Goal: Information Seeking & Learning: Learn about a topic

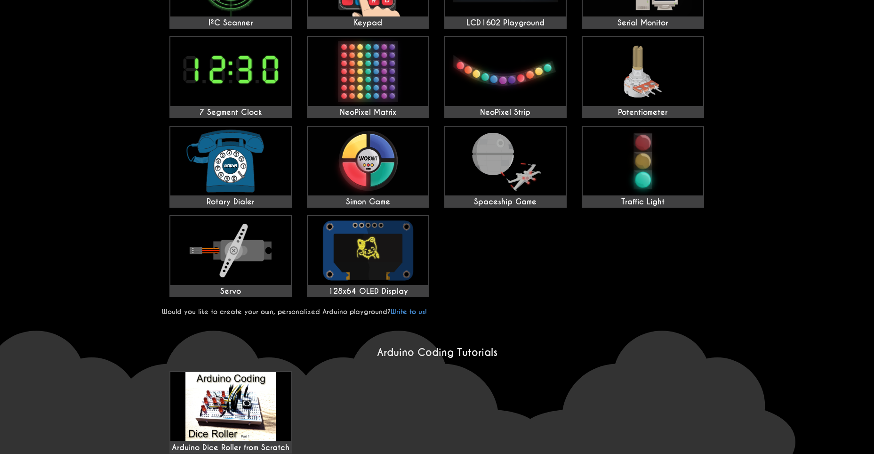
scroll to position [329, 0]
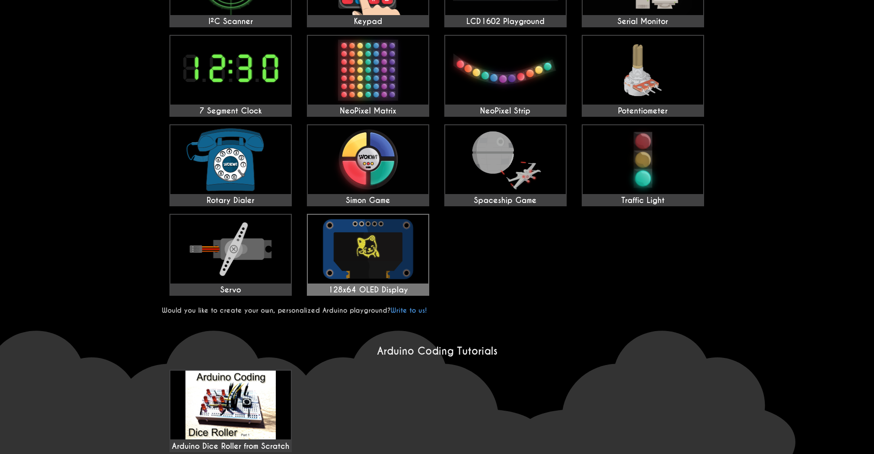
click at [405, 249] on img at bounding box center [368, 249] width 120 height 69
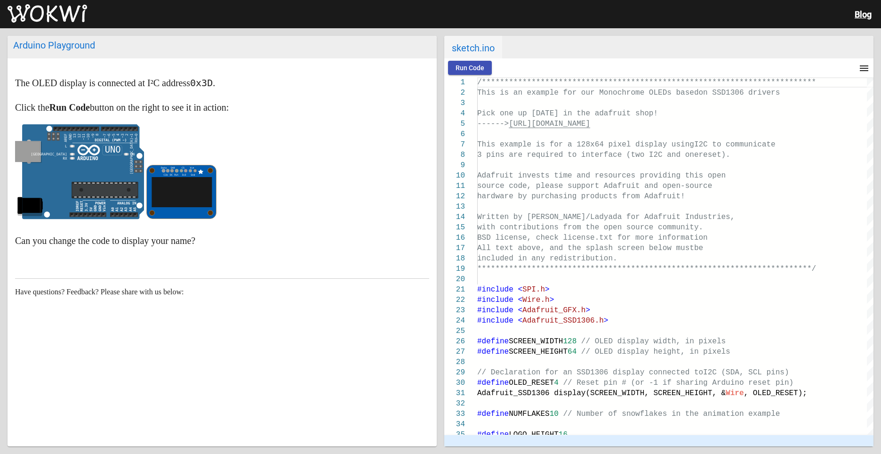
click at [26, 12] on img at bounding box center [48, 13] width 80 height 19
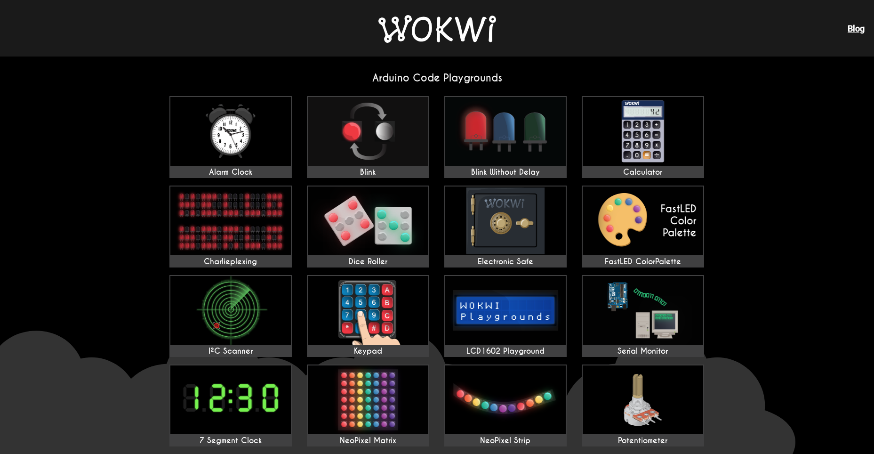
click at [857, 32] on link "Blog" at bounding box center [856, 29] width 17 height 10
click at [538, 137] on img at bounding box center [505, 131] width 120 height 69
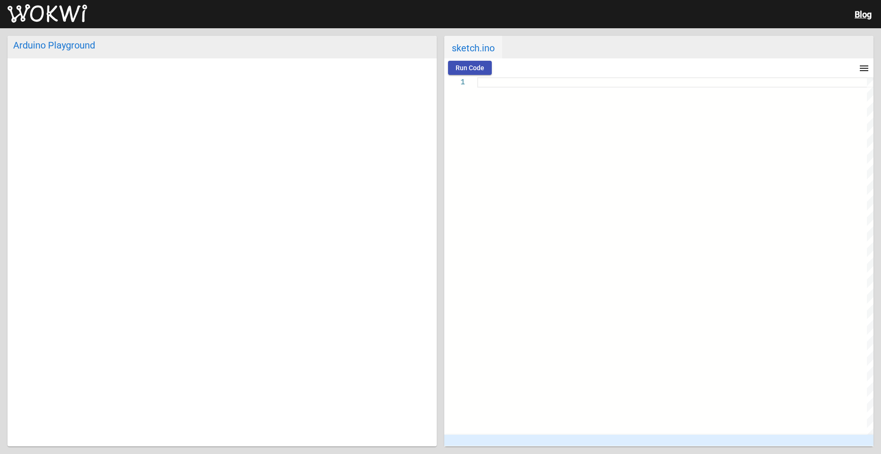
type textarea "// Code from https://github.com/mudmin/AnotherMaker/tree/master/blink-without-d…"
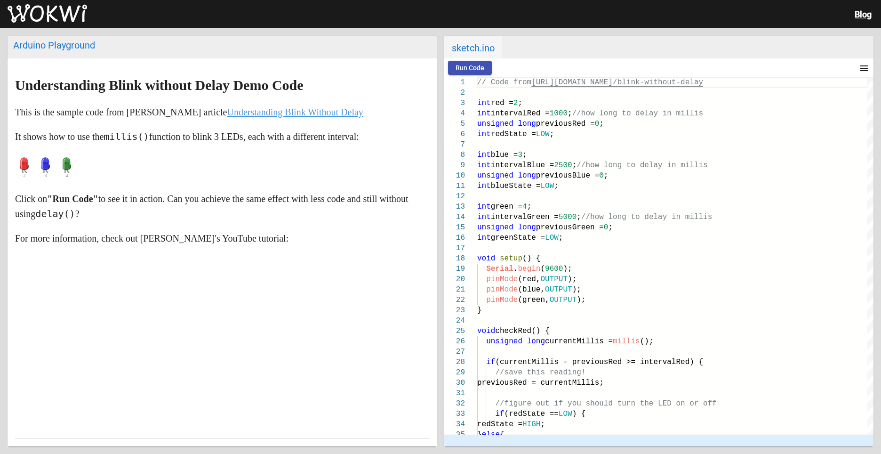
click at [59, 7] on img at bounding box center [48, 13] width 80 height 19
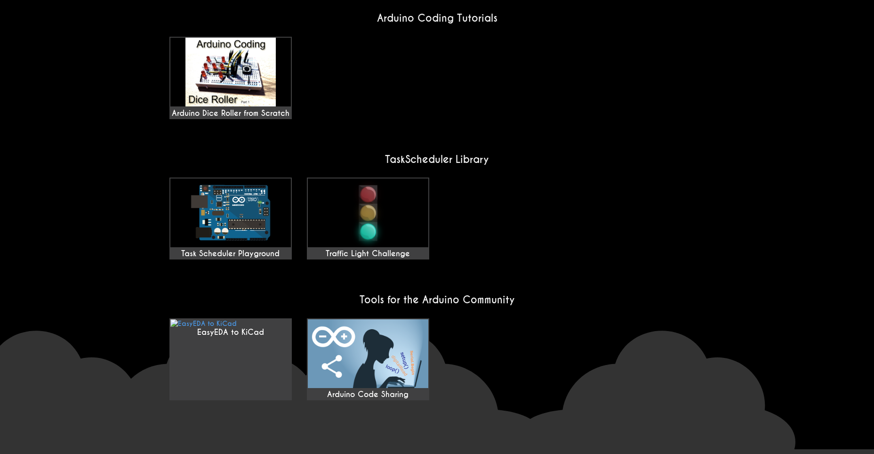
scroll to position [685, 0]
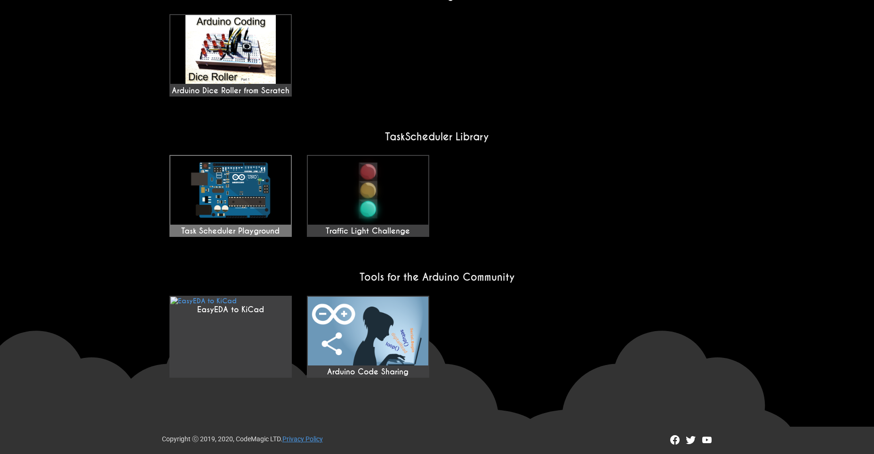
click at [253, 188] on img at bounding box center [230, 190] width 120 height 69
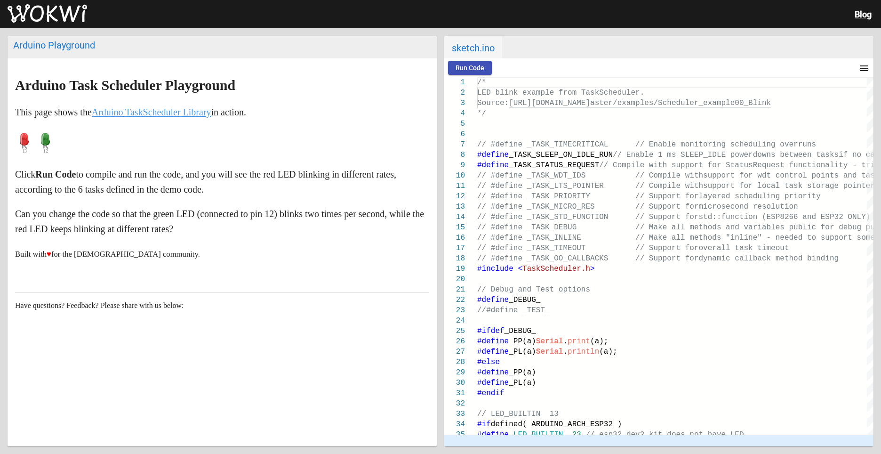
click at [52, 6] on img at bounding box center [48, 13] width 80 height 19
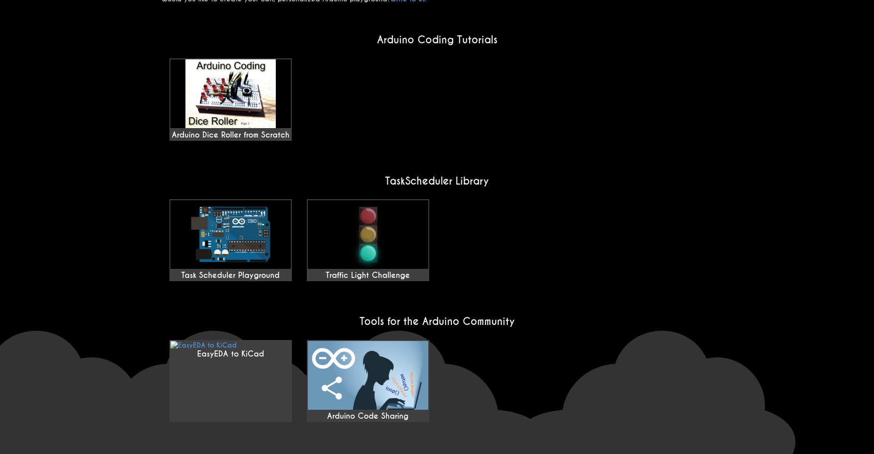
scroll to position [685, 0]
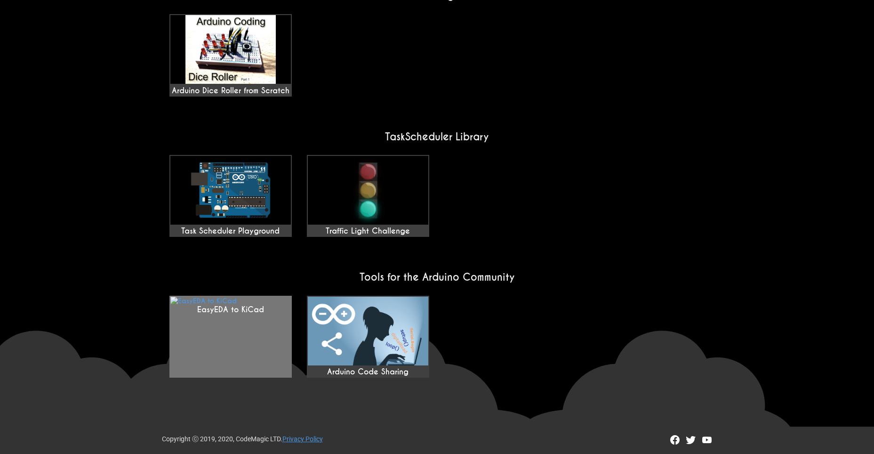
click at [216, 330] on link "EasyEDA to KiCad" at bounding box center [230, 337] width 122 height 82
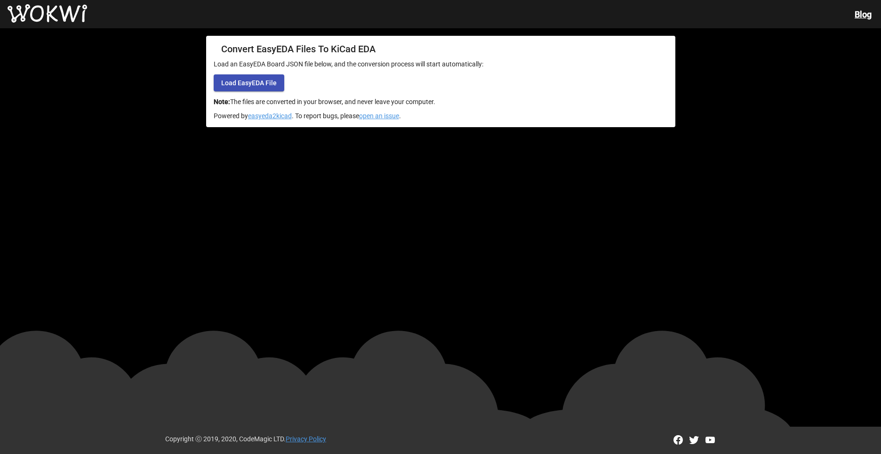
click at [255, 87] on button "Load EasyEDA File" at bounding box center [249, 82] width 71 height 17
click at [54, 5] on img at bounding box center [48, 13] width 80 height 19
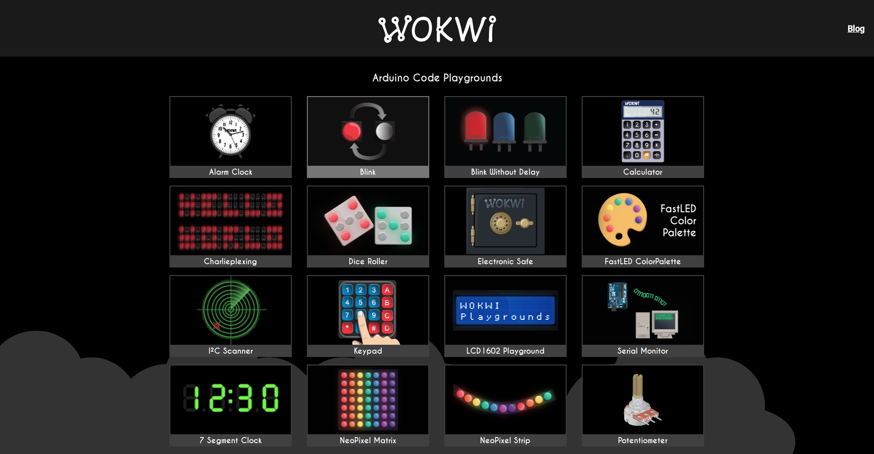
click at [391, 133] on img at bounding box center [368, 131] width 120 height 69
